Goal: Information Seeking & Learning: Find specific fact

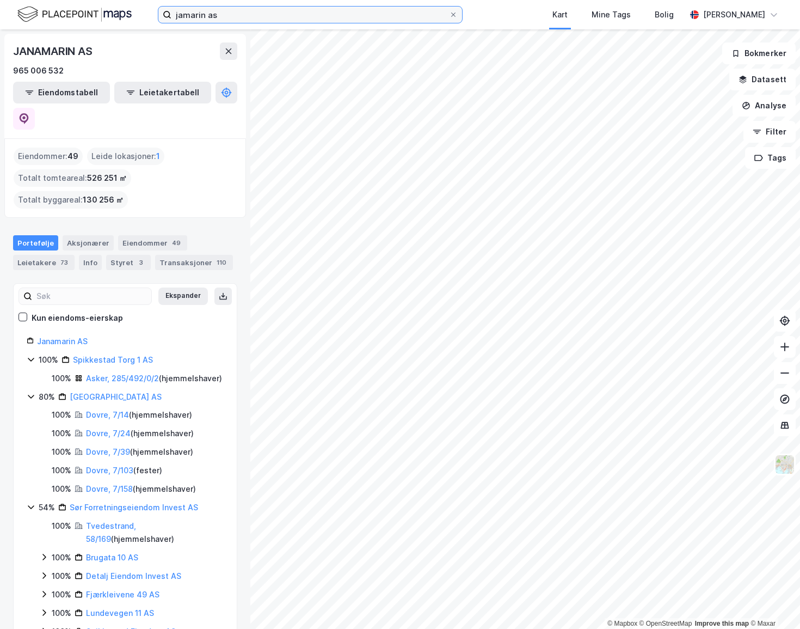
click at [378, 20] on input "jamarin as" at bounding box center [310, 15] width 278 height 16
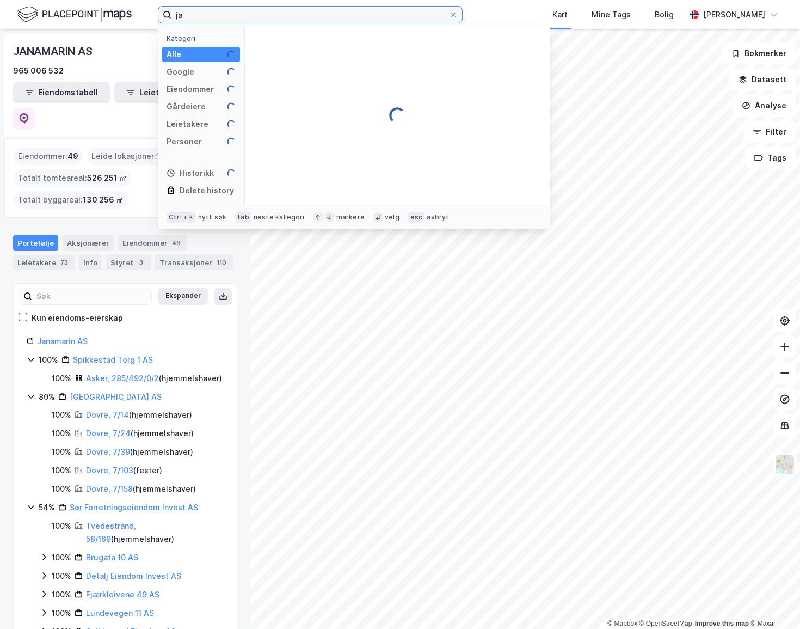
type input "j"
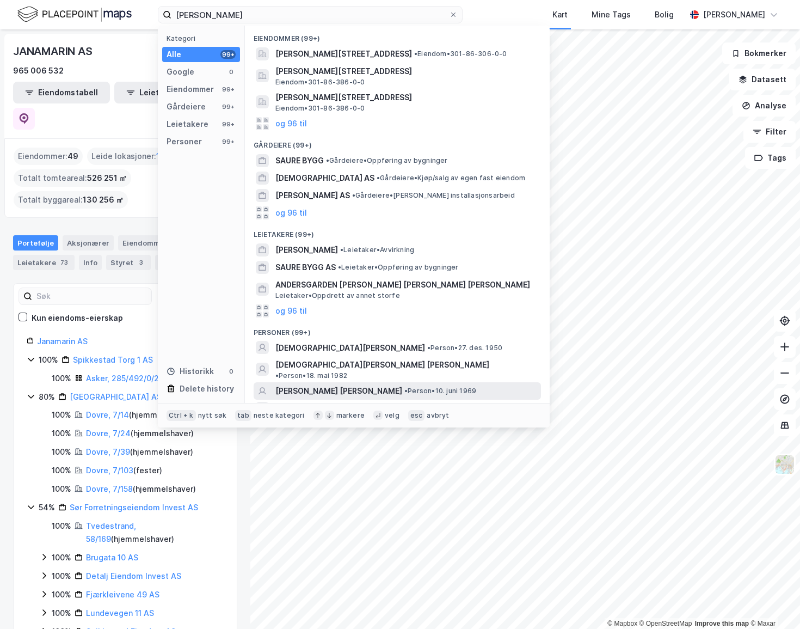
click at [309, 384] on span "[PERSON_NAME] [PERSON_NAME]" at bounding box center [338, 390] width 127 height 13
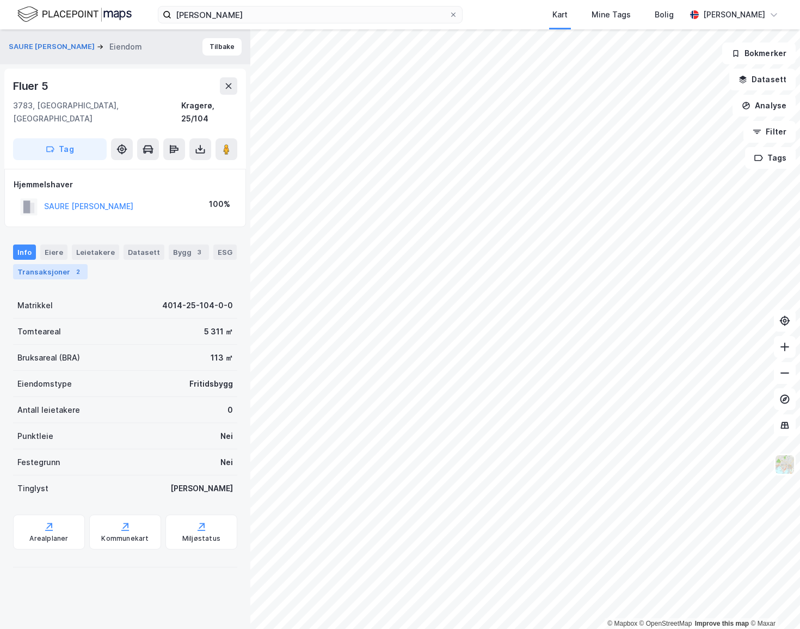
click at [68, 264] on div "Transaksjoner 2" at bounding box center [50, 271] width 75 height 15
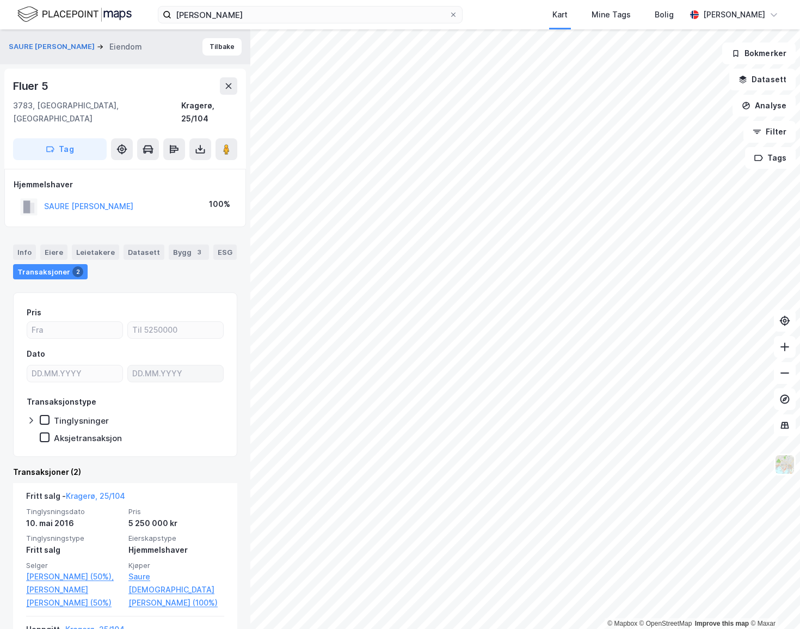
scroll to position [94, 0]
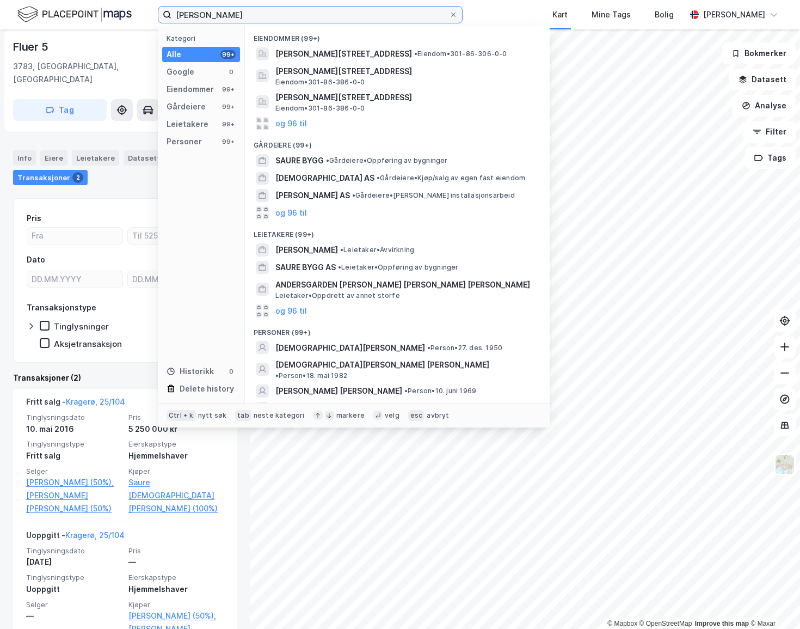
drag, startPoint x: 278, startPoint y: 18, endPoint x: 112, endPoint y: 19, distance: 165.4
click at [112, 19] on div "[PERSON_NAME] Kategori Alle 99+ Google 0 Eiendommer 99+ Gårdeiere 99+ Leietaker…" at bounding box center [400, 14] width 800 height 29
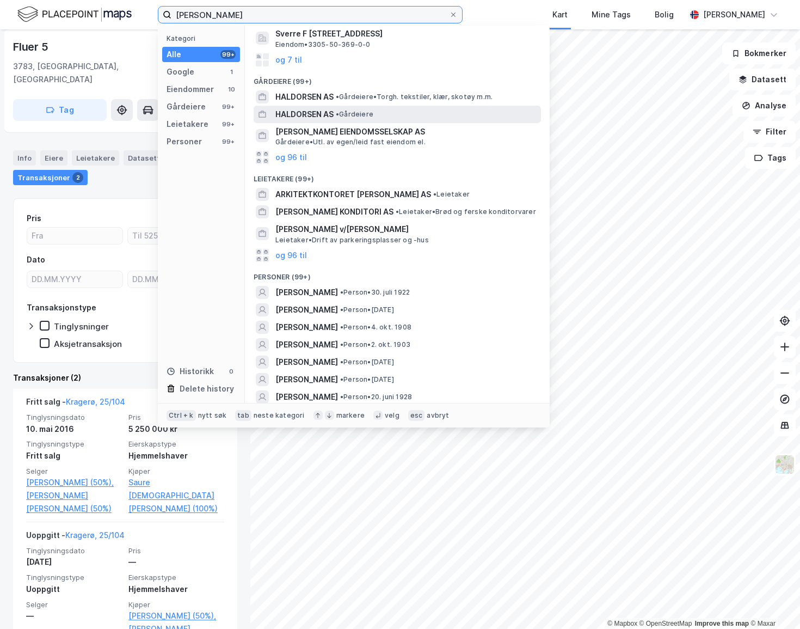
scroll to position [247, 0]
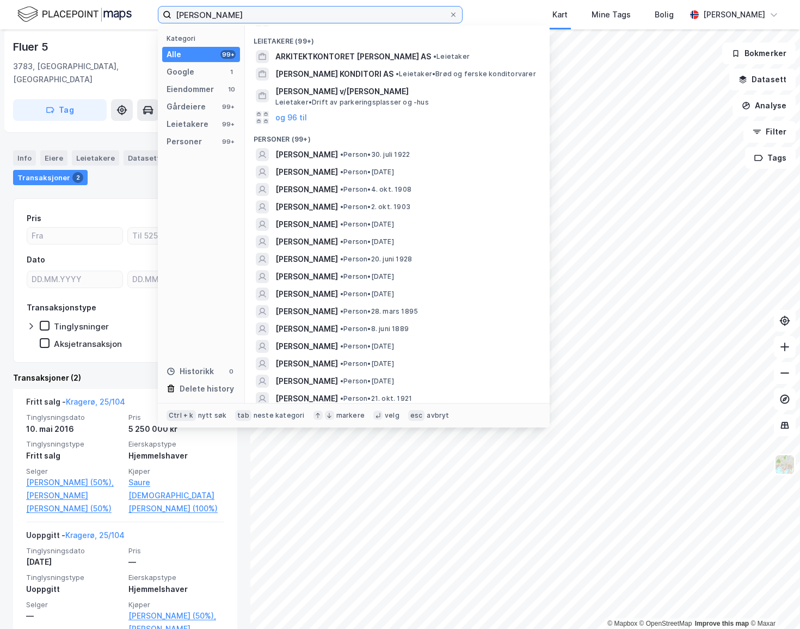
click at [211, 17] on input "[PERSON_NAME]" at bounding box center [310, 15] width 278 height 16
click at [210, 19] on input "[PERSON_NAME]" at bounding box center [310, 15] width 278 height 16
paste input "[PERSON_NAME]"
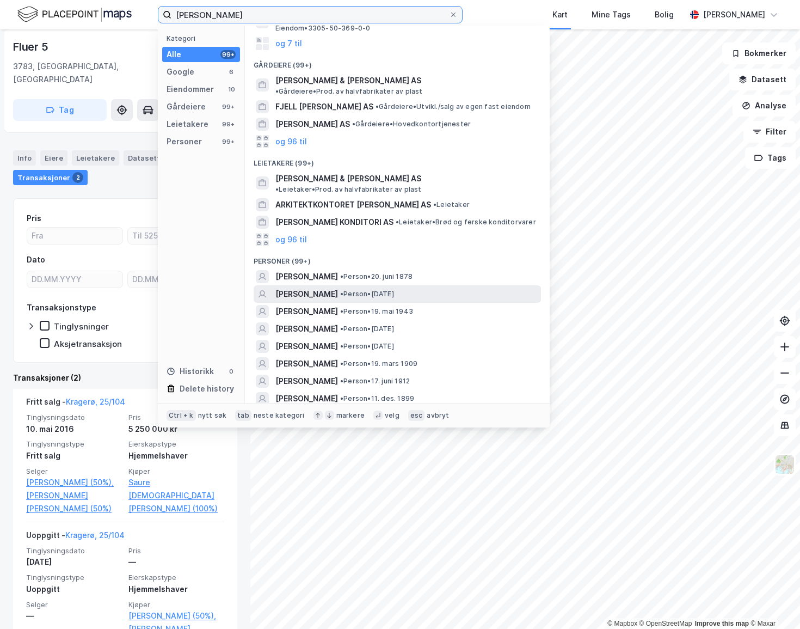
scroll to position [198, 0]
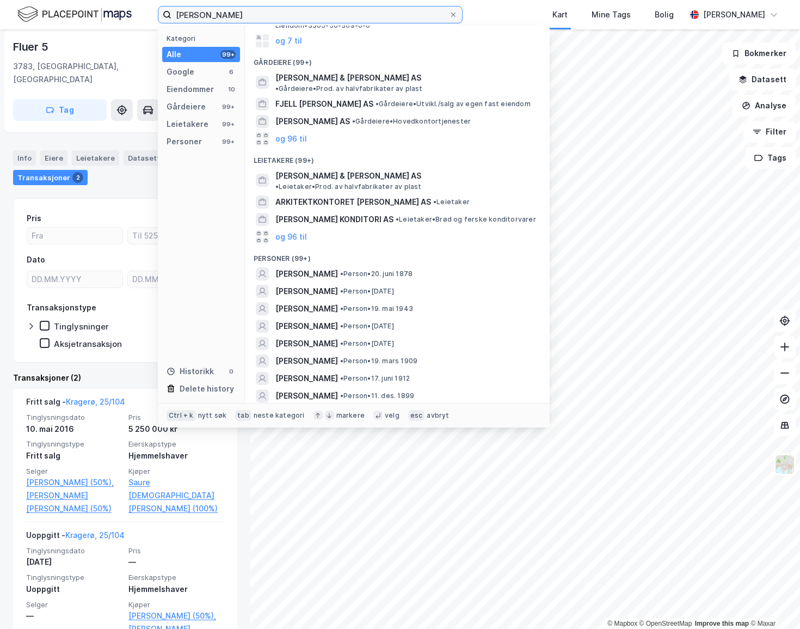
type input "[PERSON_NAME]"
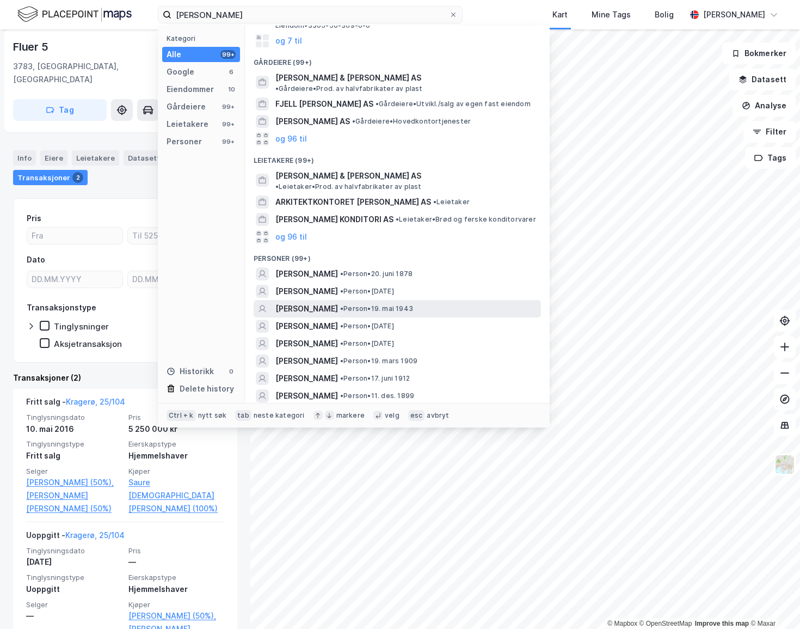
click at [312, 302] on span "[PERSON_NAME]" at bounding box center [306, 308] width 63 height 13
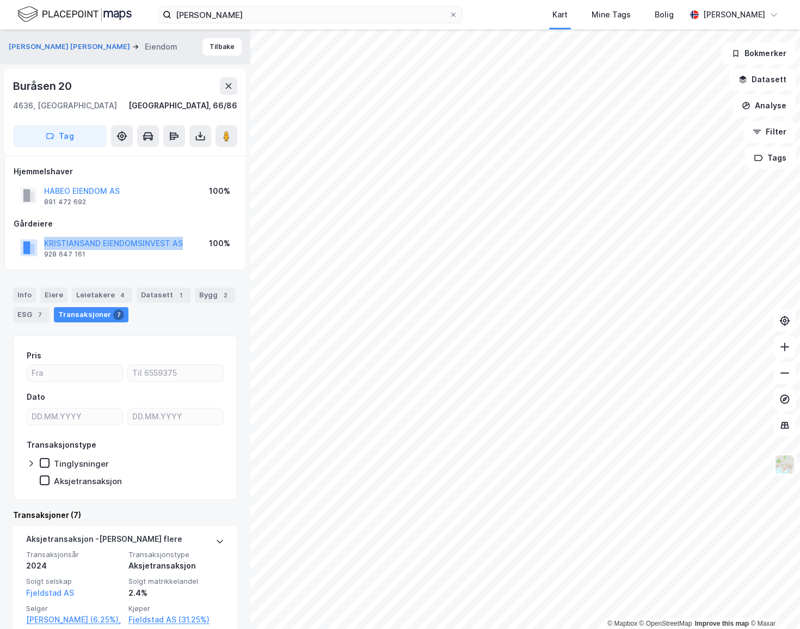
drag, startPoint x: 183, startPoint y: 244, endPoint x: 40, endPoint y: 244, distance: 143.1
click at [40, 244] on div "KRISTIANSAND EIENDOMSINVEST AS 928 647 161 100%" at bounding box center [125, 248] width 223 height 26
copy button "KRISTIANSAND EIENDOMSINVEST AS"
click at [232, 263] on div "Hjemmelshaver HABEO EIENDOM AS 891 472 692 100% Gårdeiere [GEOGRAPHIC_DATA] EIE…" at bounding box center [125, 213] width 242 height 114
click at [216, 47] on button "Tilbake" at bounding box center [221, 46] width 39 height 17
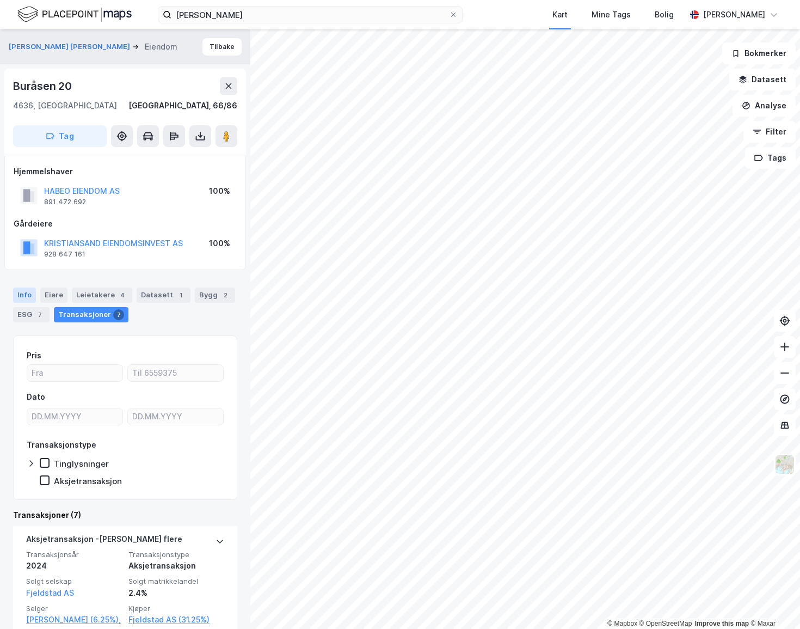
click at [27, 292] on div "Info" at bounding box center [24, 294] width 23 height 15
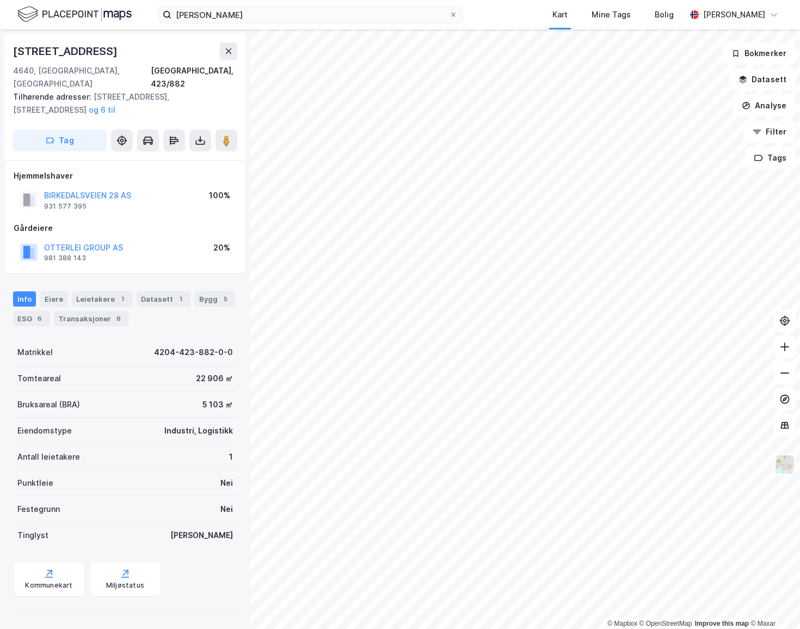
drag, startPoint x: 158, startPoint y: 296, endPoint x: 139, endPoint y: 299, distance: 19.3
click at [153, 299] on div "Info [PERSON_NAME] 1 Datasett 1 Bygg 5 ESG 6 Transaksjoner 6" at bounding box center [125, 308] width 224 height 35
click at [102, 311] on div "Transaksjoner 6" at bounding box center [91, 318] width 75 height 15
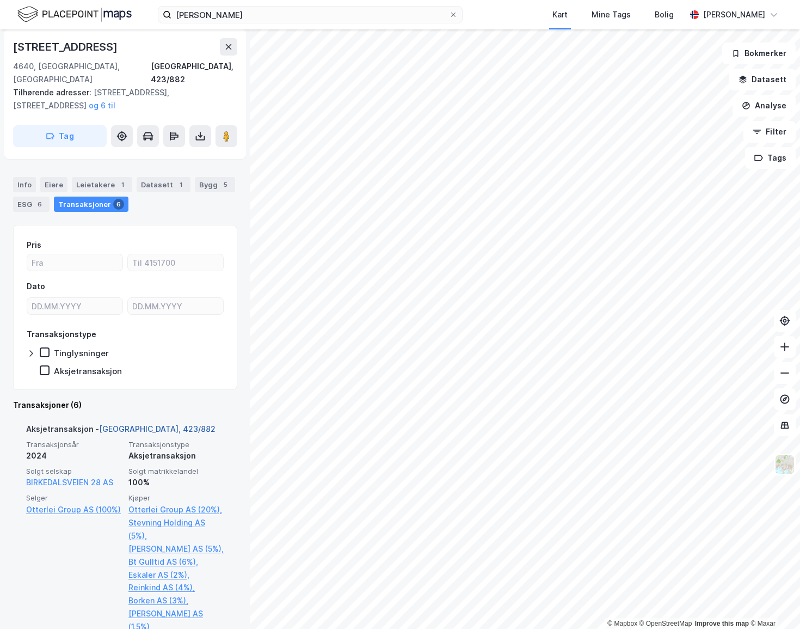
scroll to position [198, 0]
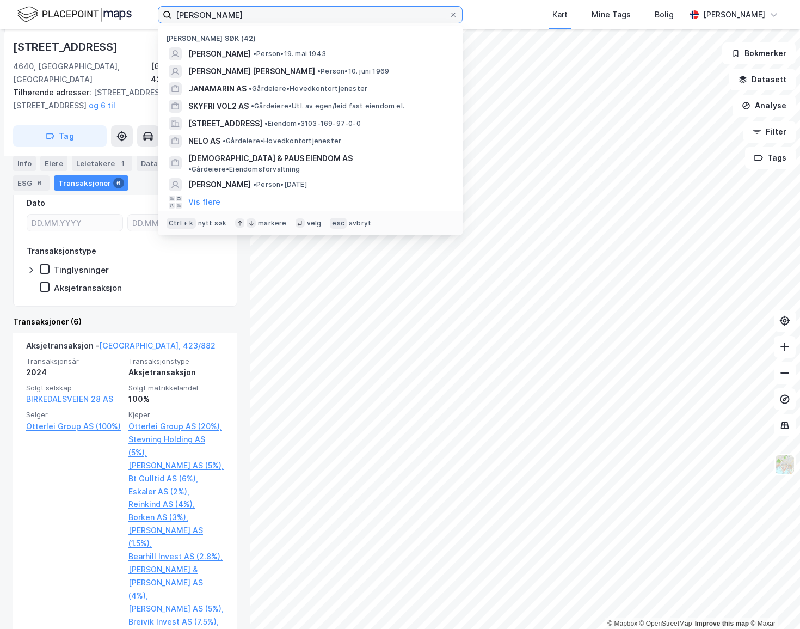
click at [282, 16] on input "[PERSON_NAME]" at bounding box center [310, 15] width 278 height 16
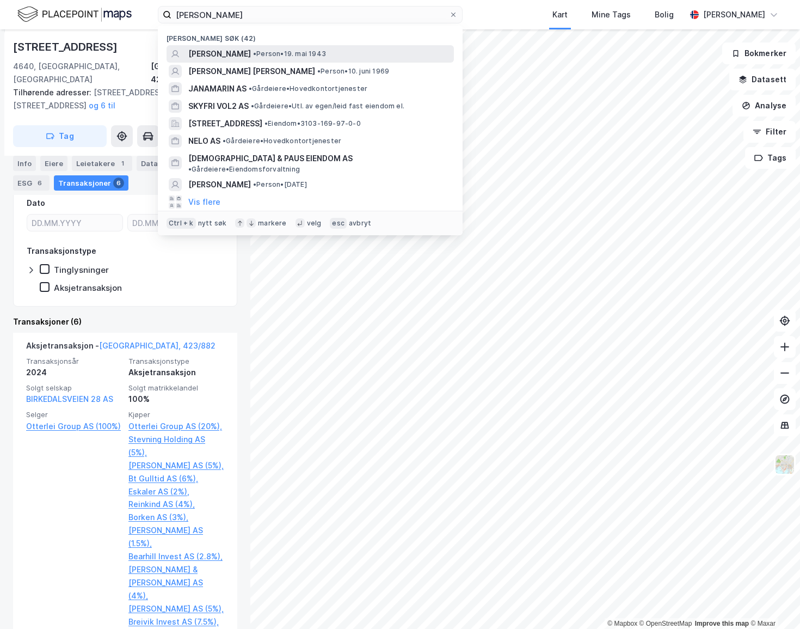
click at [322, 59] on div "[PERSON_NAME] • Person • 19. mai 1943" at bounding box center [319, 53] width 263 height 13
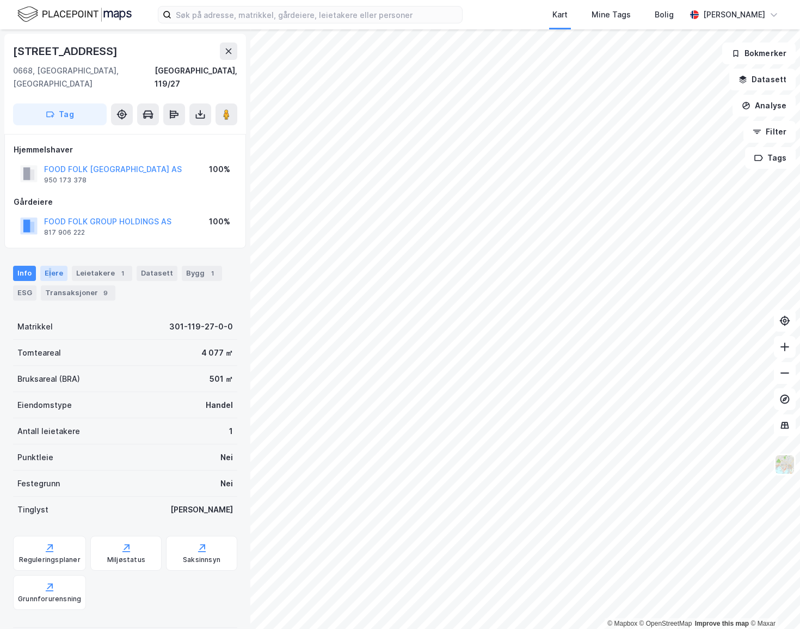
drag, startPoint x: 49, startPoint y: 261, endPoint x: 44, endPoint y: 260, distance: 5.7
click at [44, 266] on div "Eiere" at bounding box center [53, 273] width 27 height 15
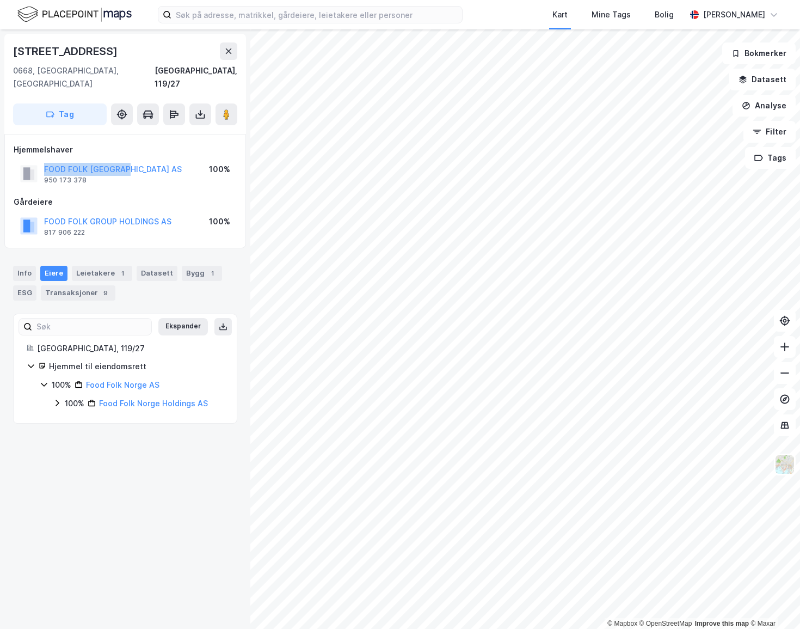
drag, startPoint x: 134, startPoint y: 145, endPoint x: 142, endPoint y: 153, distance: 10.4
click at [142, 153] on div "Hjemmelshaver FOOD FOLK NORGE AS 950 173 378 100%" at bounding box center [125, 165] width 223 height 44
copy button "FOOD FOLK NORGE AS"
